Goal: Task Accomplishment & Management: Complete application form

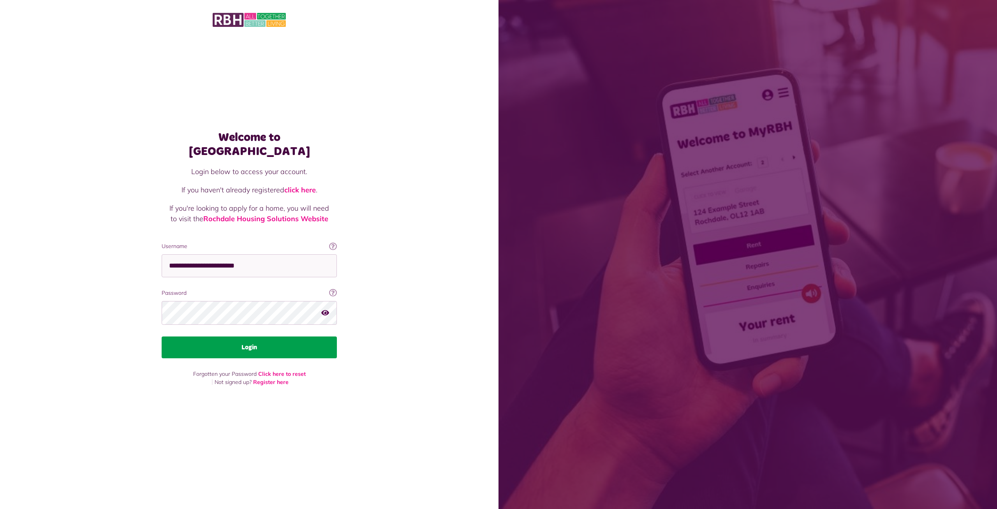
click at [250, 339] on button "Login" at bounding box center [249, 347] width 175 height 22
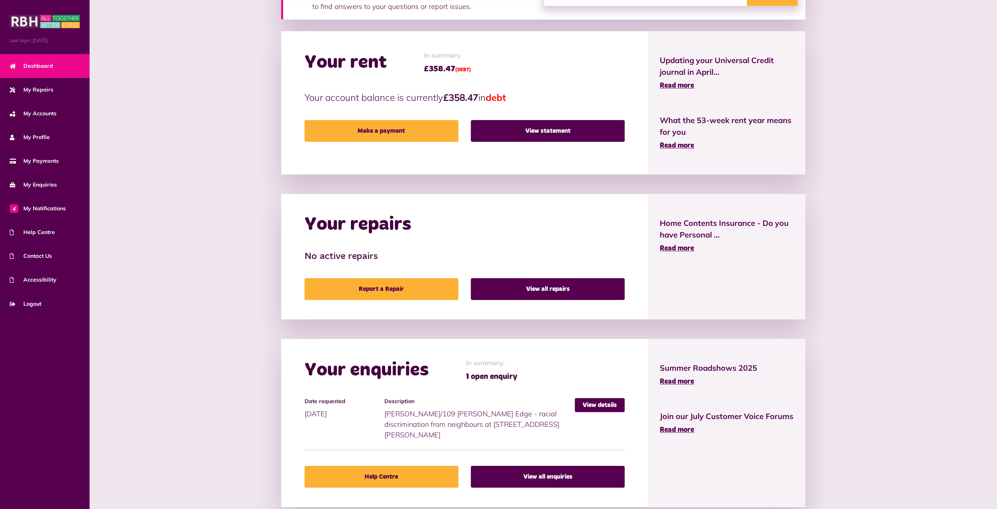
scroll to position [216, 0]
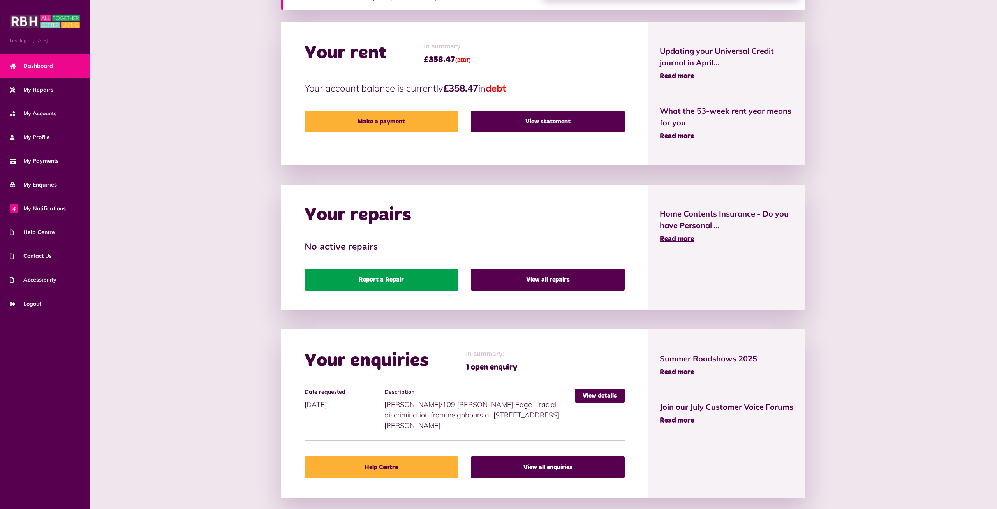
click at [396, 282] on link "Report a Repair" at bounding box center [381, 280] width 154 height 22
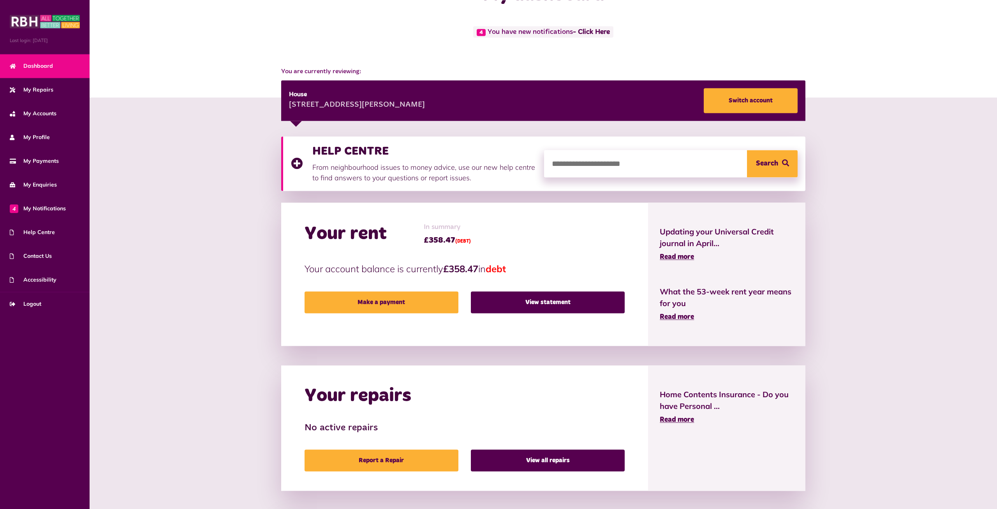
scroll to position [119, 0]
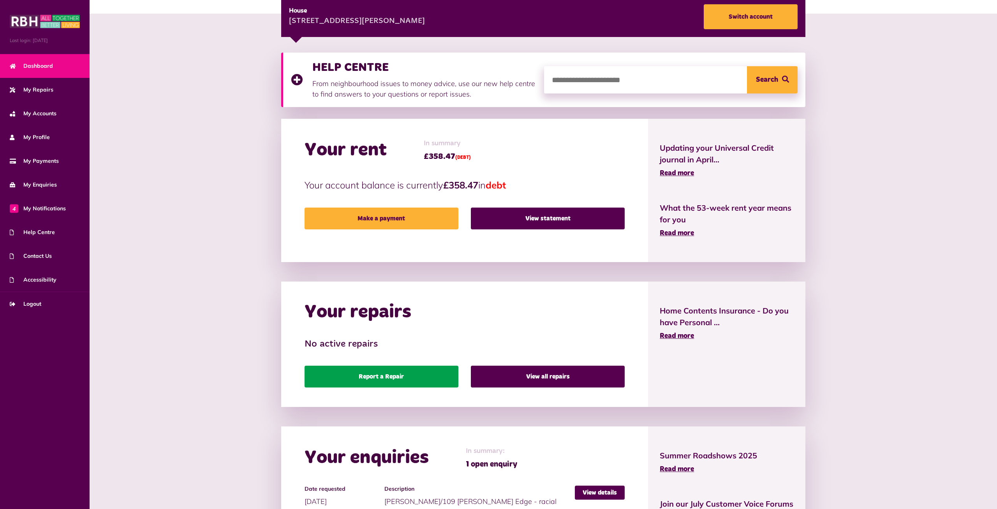
click at [407, 375] on link "Report a Repair" at bounding box center [381, 377] width 154 height 22
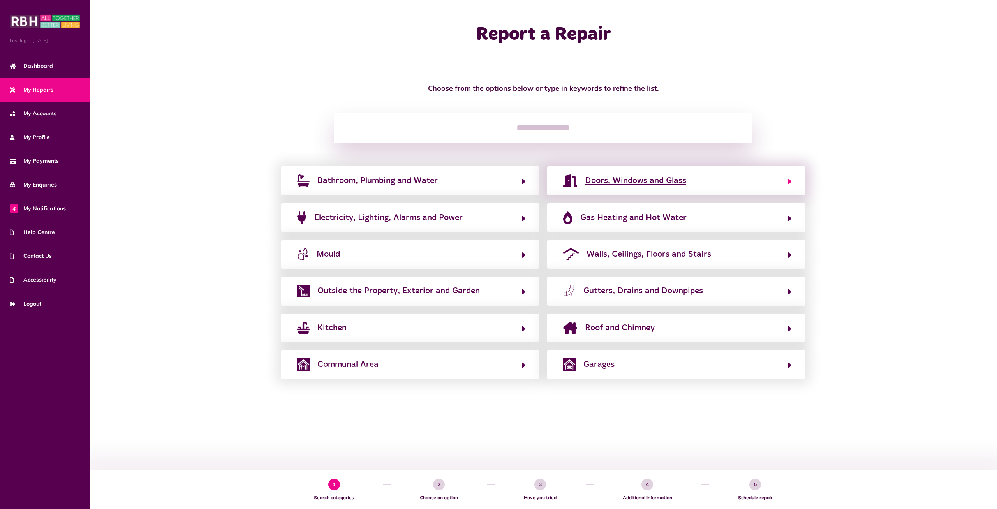
click at [647, 179] on span "Doors, Windows and Glass" at bounding box center [635, 180] width 101 height 12
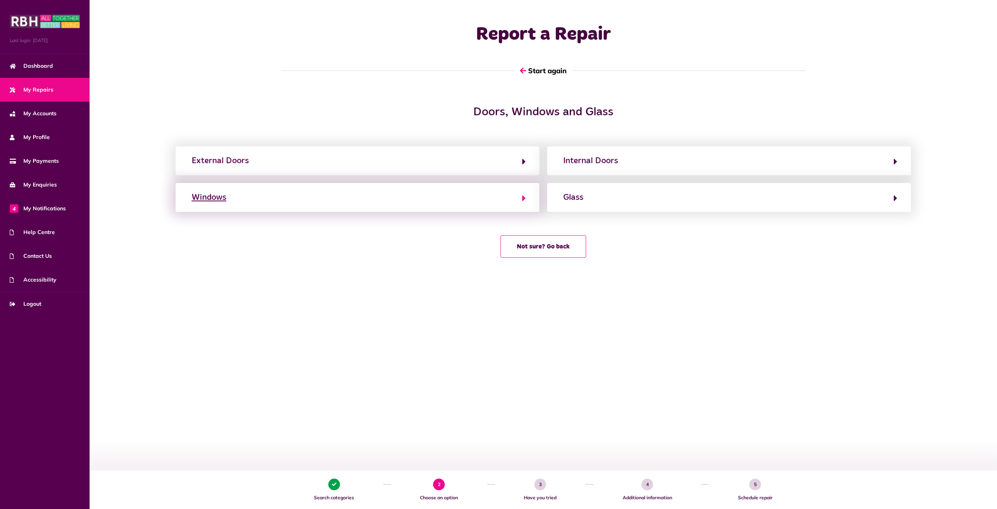
click at [524, 196] on icon "button" at bounding box center [524, 197] width 4 height 9
click at [517, 199] on button "Window will not close fully" at bounding box center [357, 197] width 336 height 13
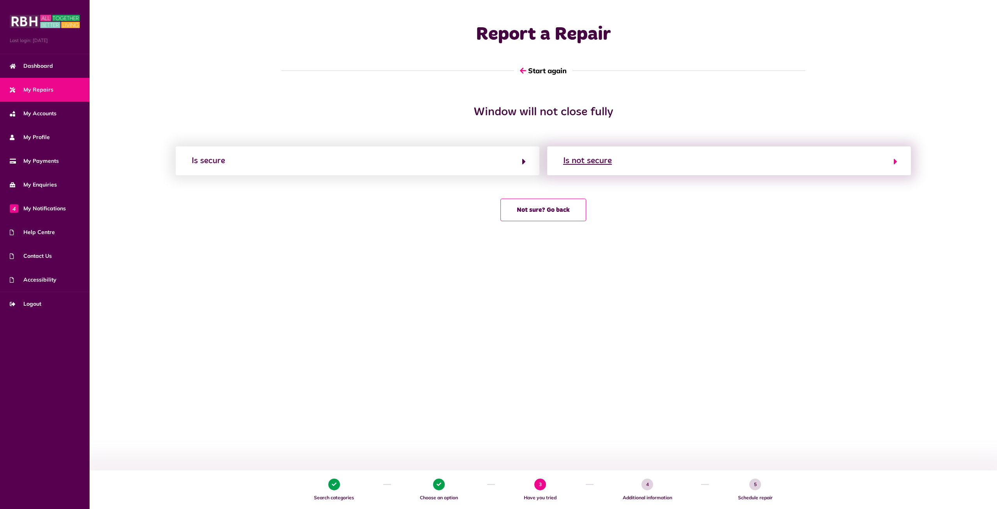
click at [725, 155] on button "Is not secure" at bounding box center [729, 160] width 336 height 13
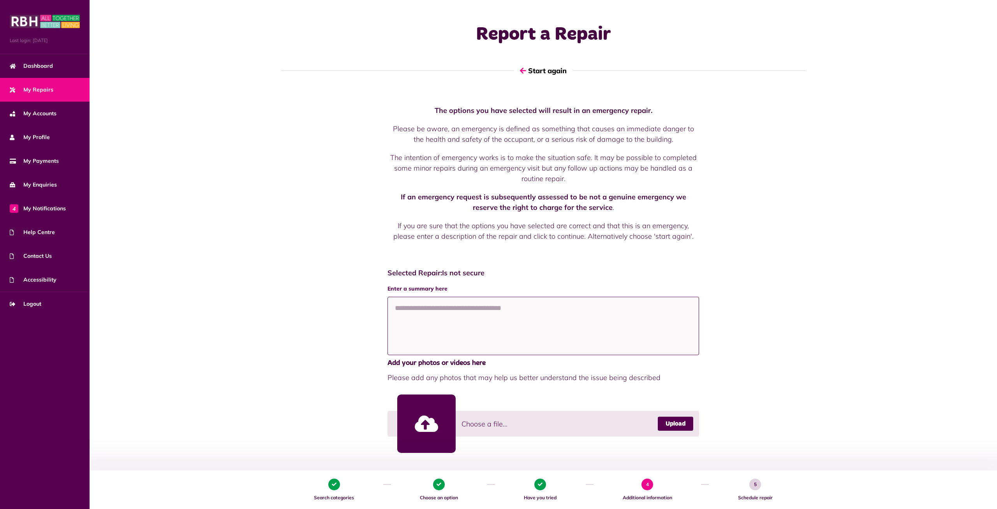
click at [509, 323] on textarea at bounding box center [542, 326] width 311 height 58
click at [574, 301] on textarea "**********" at bounding box center [542, 326] width 311 height 58
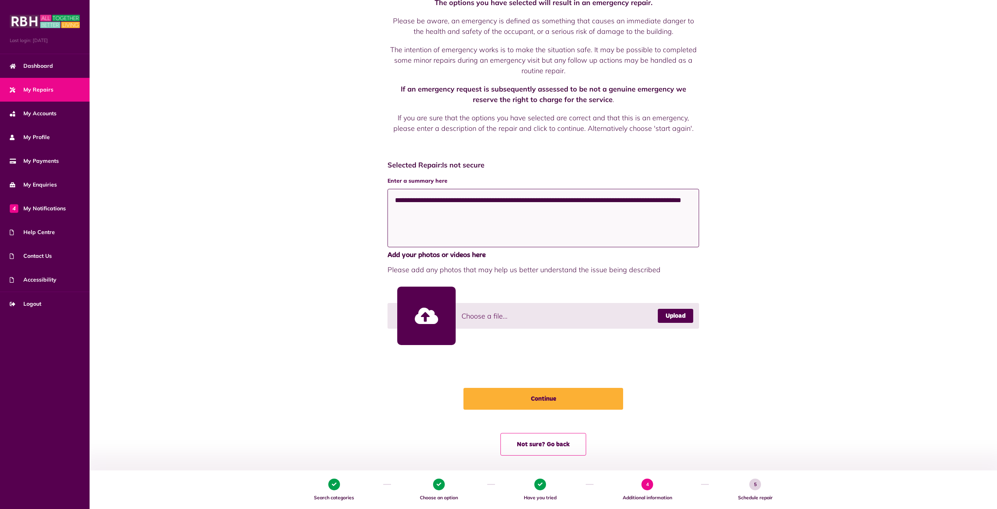
scroll to position [111, 0]
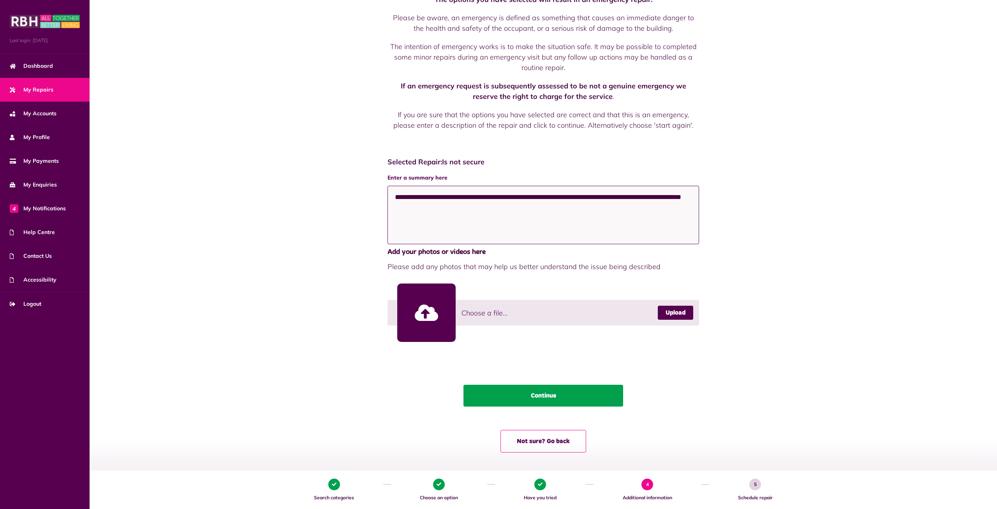
type textarea "**********"
click at [591, 385] on button "Continue" at bounding box center [543, 396] width 160 height 22
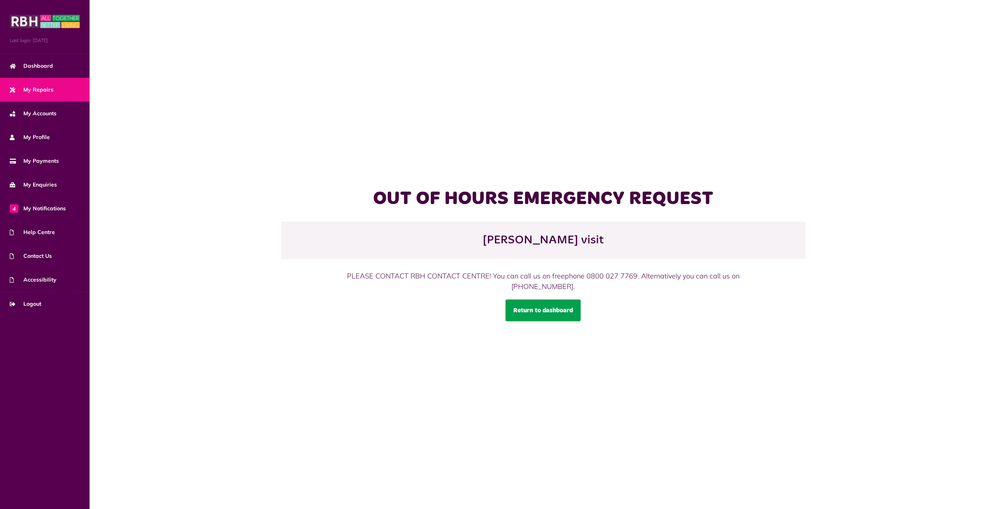
click at [567, 309] on link "Return to dashboard" at bounding box center [542, 310] width 75 height 22
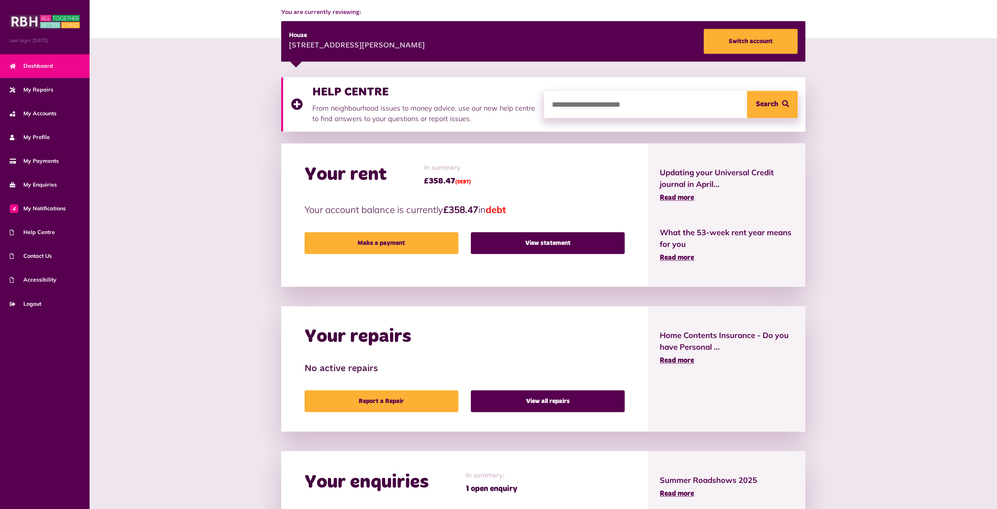
scroll to position [216, 0]
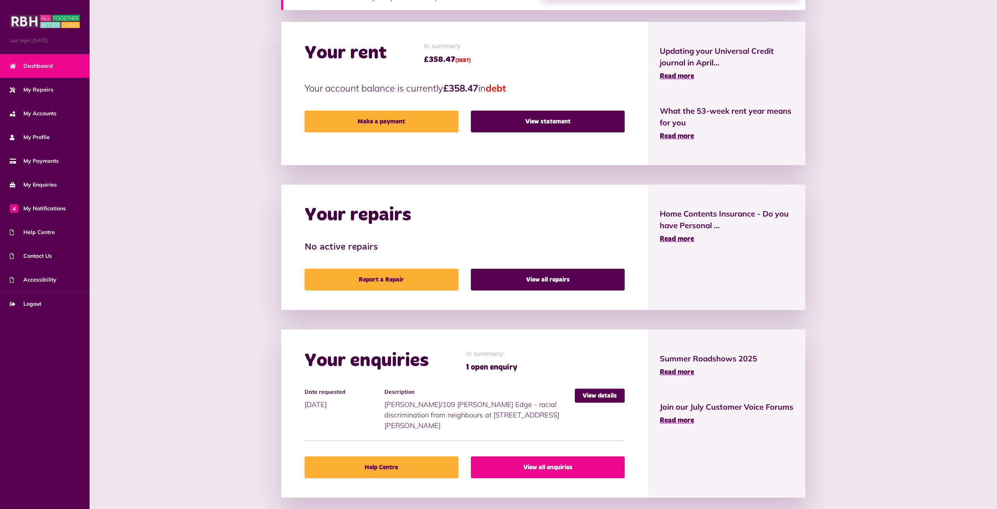
click at [531, 456] on link "View all enquiries" at bounding box center [548, 467] width 154 height 22
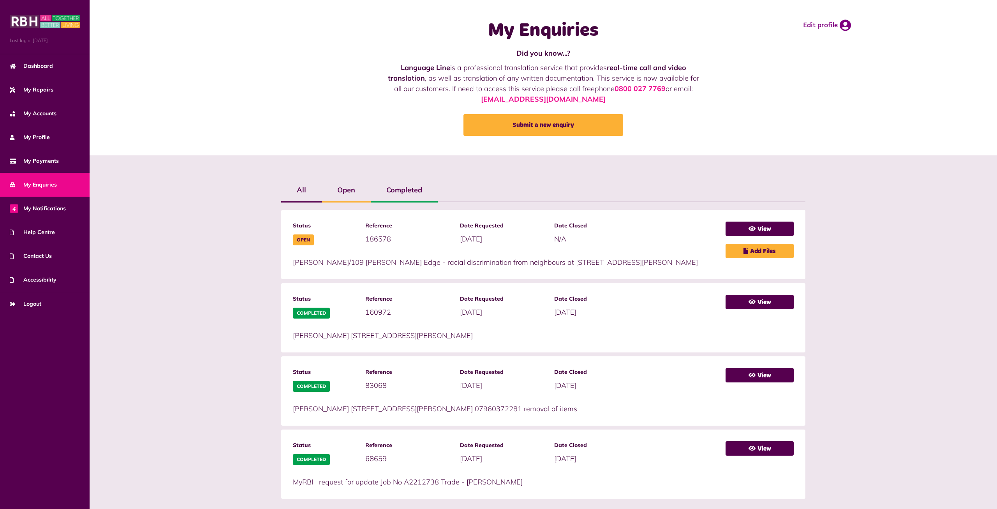
click at [350, 186] on label "Open" at bounding box center [346, 190] width 49 height 23
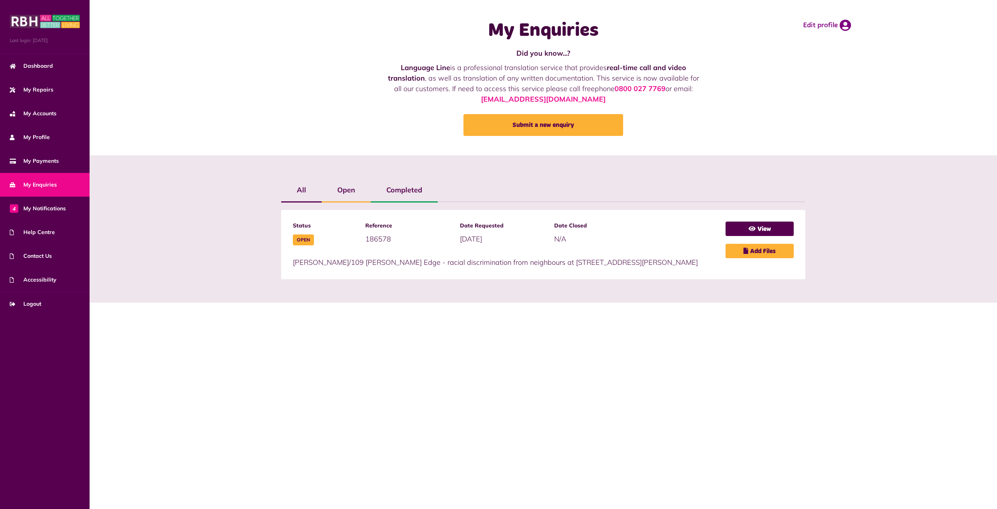
click at [302, 191] on label "All" at bounding box center [301, 190] width 40 height 23
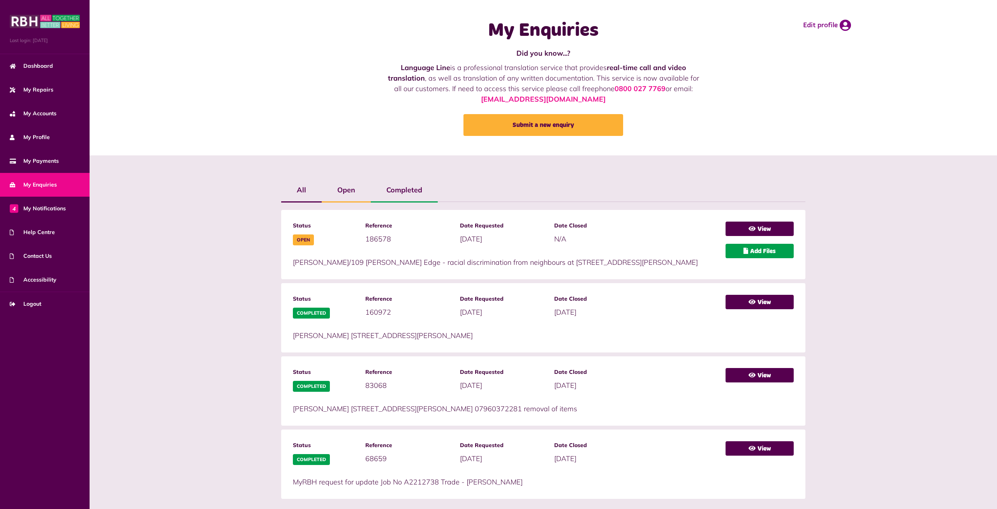
drag, startPoint x: 771, startPoint y: 253, endPoint x: 767, endPoint y: 253, distance: 4.0
click at [769, 253] on link "Add Files" at bounding box center [759, 251] width 68 height 14
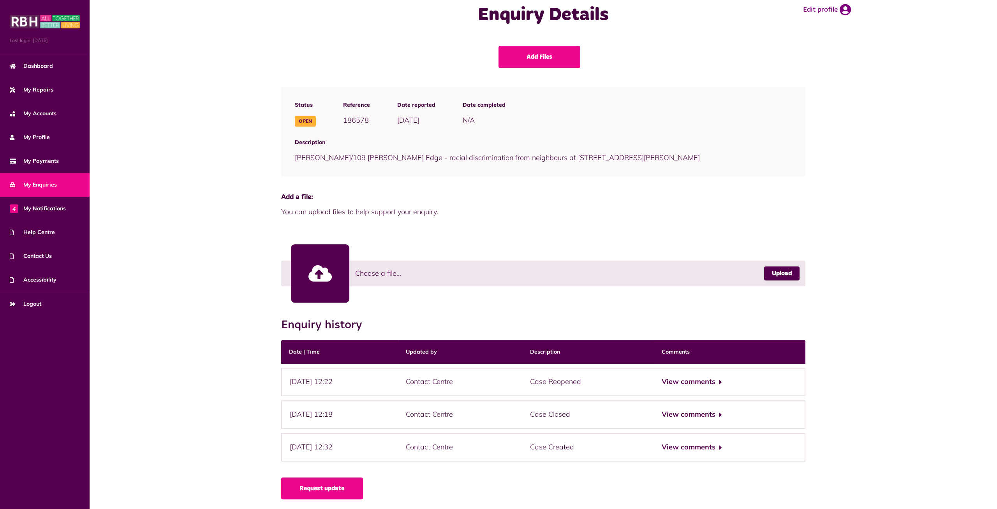
scroll to position [17, 0]
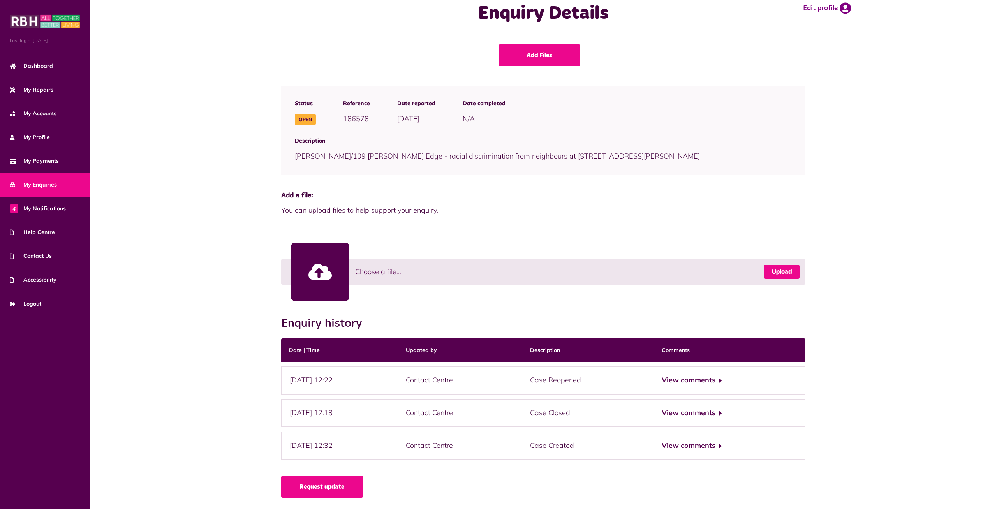
click at [782, 269] on link "Upload" at bounding box center [781, 272] width 35 height 14
